Goal: Task Accomplishment & Management: Manage account settings

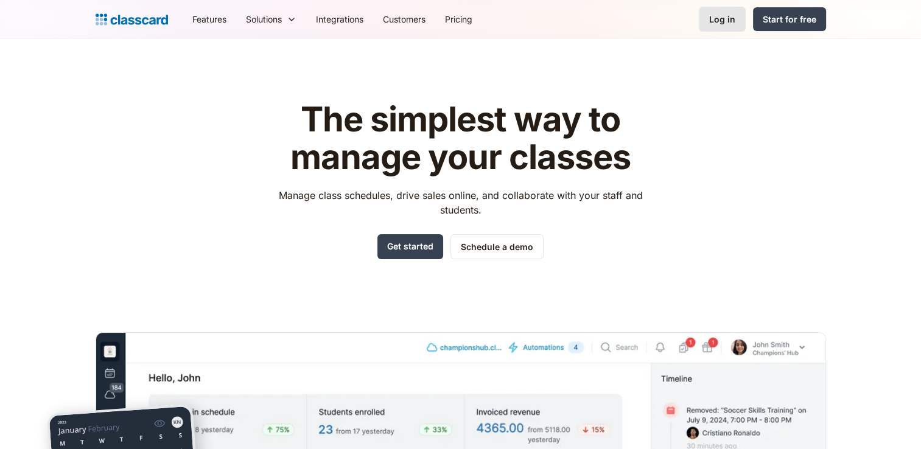
click at [553, 17] on div "Log in" at bounding box center [722, 19] width 26 height 13
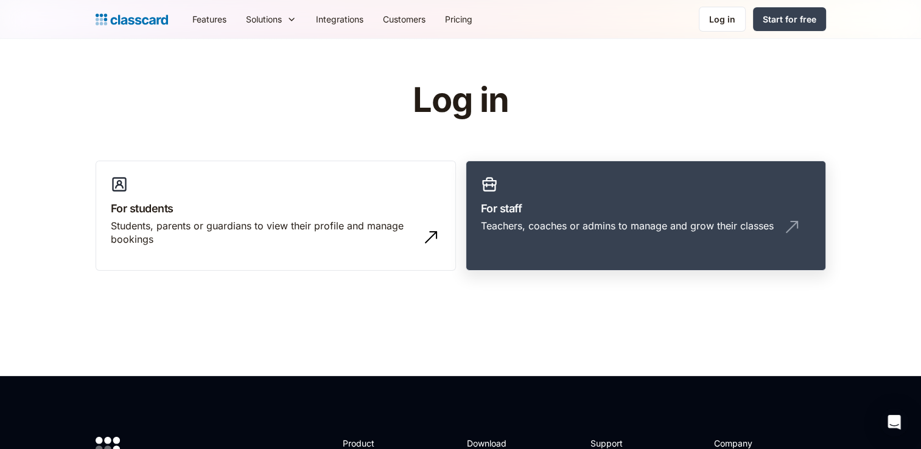
click at [585, 187] on link "For staff Teachers, coaches or admins to manage and grow their classes" at bounding box center [646, 216] width 360 height 111
